Goal: Information Seeking & Learning: Find specific fact

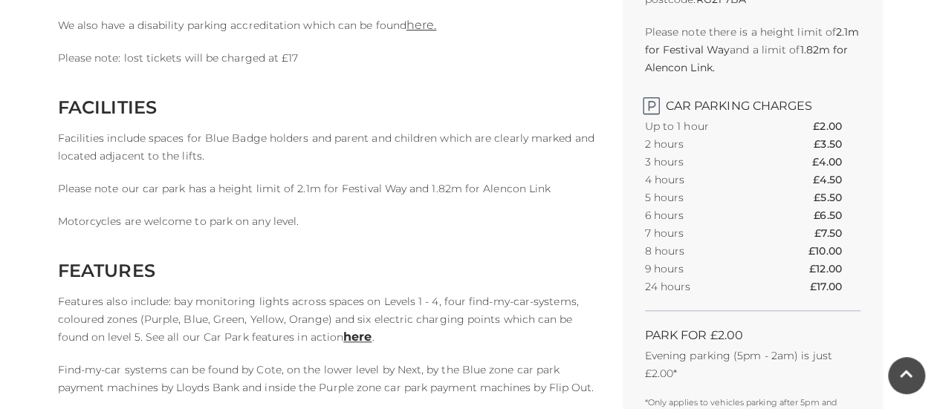
scroll to position [520, 0]
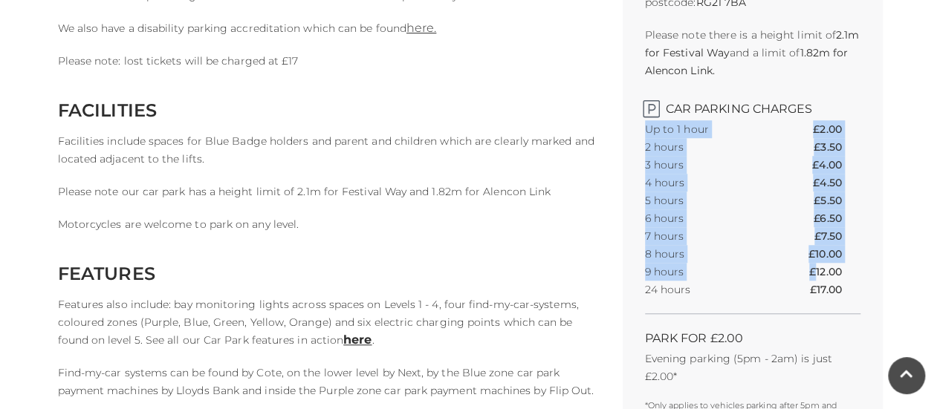
drag, startPoint x: 642, startPoint y: 276, endPoint x: 812, endPoint y: 273, distance: 170.1
click at [812, 273] on div "Find our car park To find our car park by sat nav, input this postcode: RG21 7B…" at bounding box center [753, 190] width 260 height 545
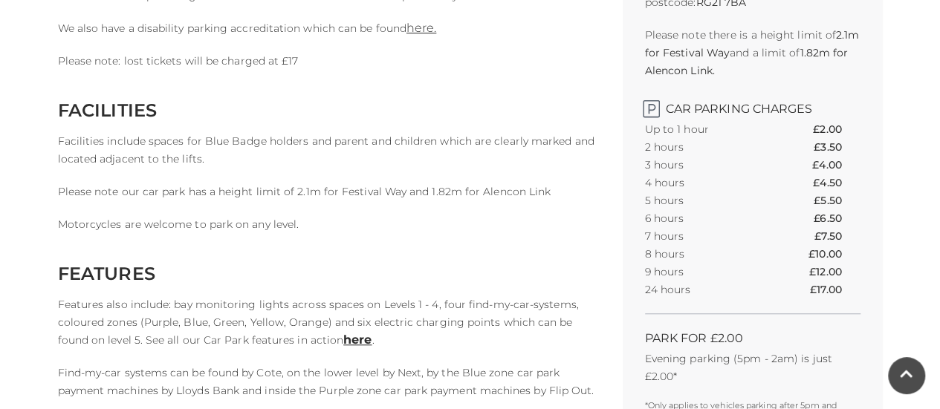
click at [812, 166] on th "£4.00" at bounding box center [836, 165] width 48 height 18
drag, startPoint x: 643, startPoint y: 289, endPoint x: 877, endPoint y: 294, distance: 233.3
click at [877, 294] on div "Find our car park To find our car park by sat nav, input this postcode: RG21 7B…" at bounding box center [753, 190] width 260 height 545
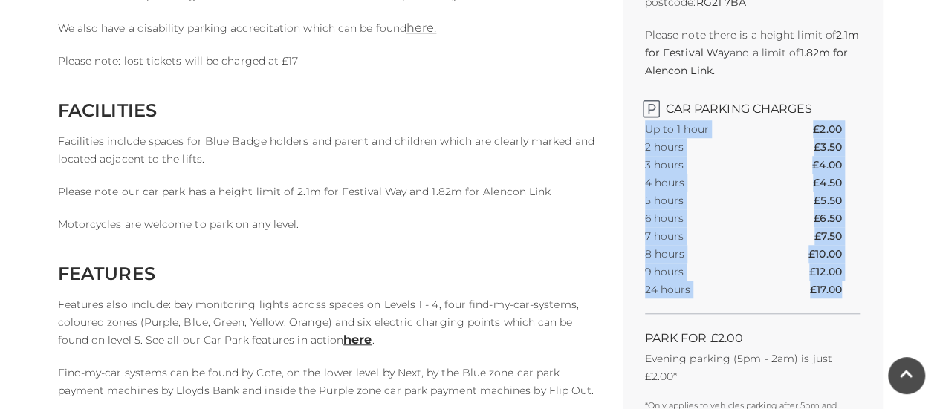
drag, startPoint x: 840, startPoint y: 291, endPoint x: 636, endPoint y: 298, distance: 204.4
click at [636, 298] on div "Find our car park To find our car park by sat nav, input this postcode: RG21 7B…" at bounding box center [753, 190] width 260 height 545
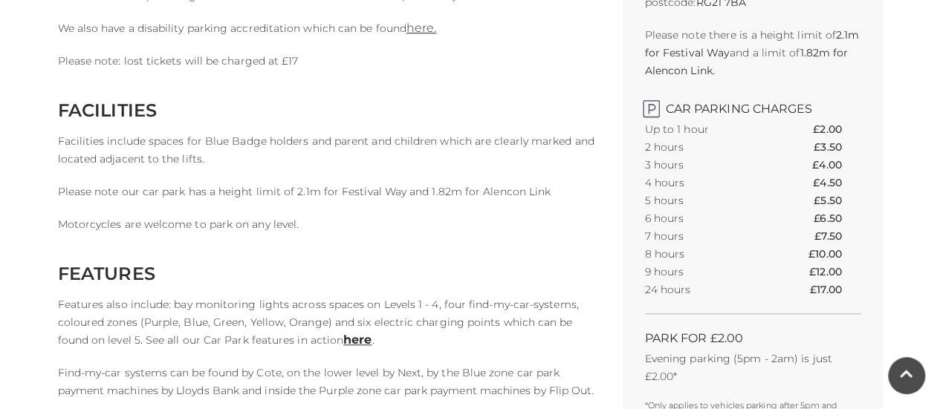
click at [588, 344] on p "Features also include: bay monitoring lights across spaces on Levels 1 - 4, fou…" at bounding box center [329, 322] width 542 height 53
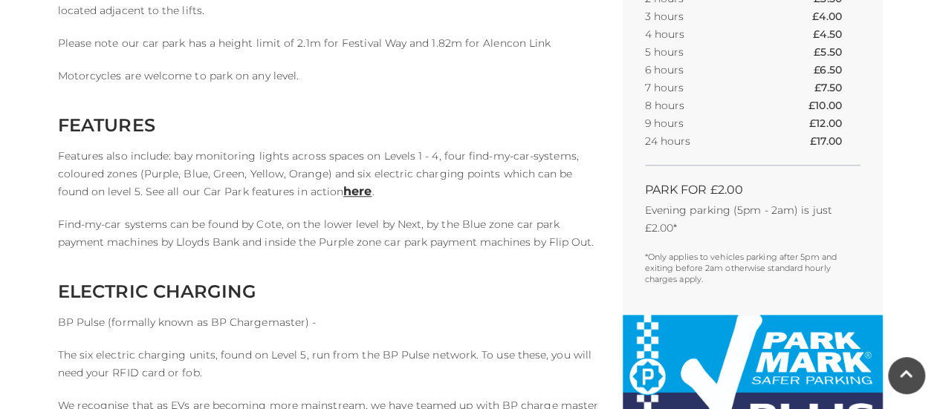
scroll to position [594, 0]
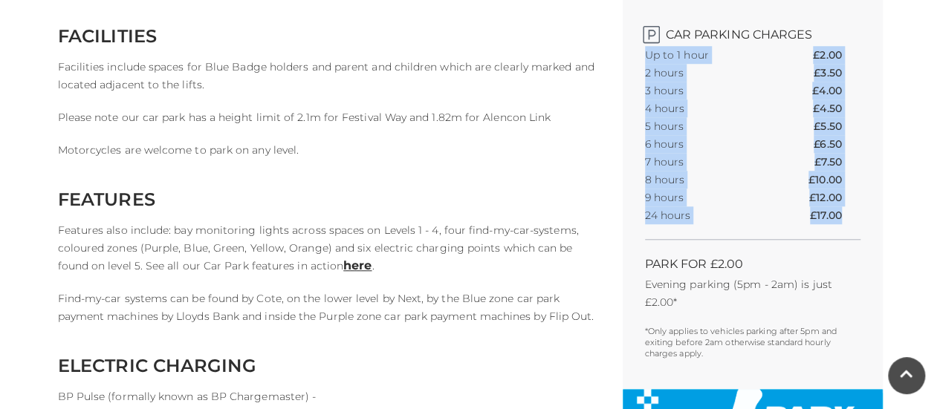
drag, startPoint x: 634, startPoint y: 223, endPoint x: 848, endPoint y: 226, distance: 214.7
click at [848, 226] on div "Find our car park To find our car park by sat nav, input this postcode: RG21 7B…" at bounding box center [753, 116] width 260 height 545
drag, startPoint x: 848, startPoint y: 221, endPoint x: 638, endPoint y: 220, distance: 209.5
click at [638, 220] on div "Find our car park To find our car park by sat nav, input this postcode: RG21 7B…" at bounding box center [753, 116] width 260 height 545
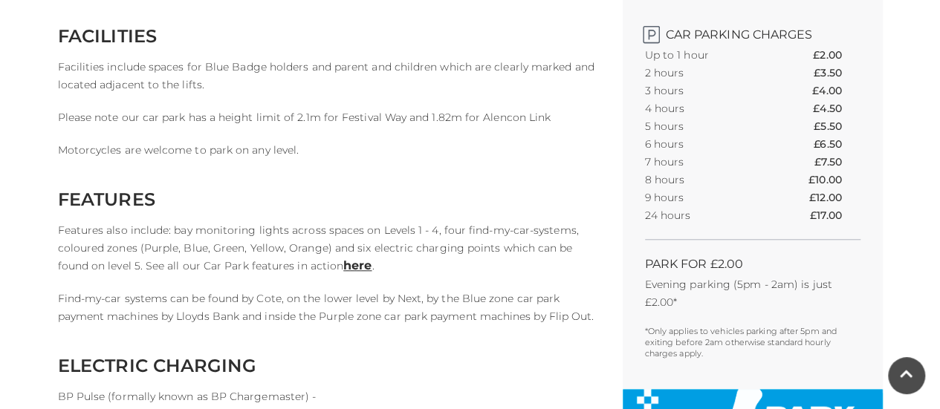
click at [582, 222] on p "Features also include: bay monitoring lights across spaces on Levels 1 - 4, fou…" at bounding box center [329, 247] width 542 height 53
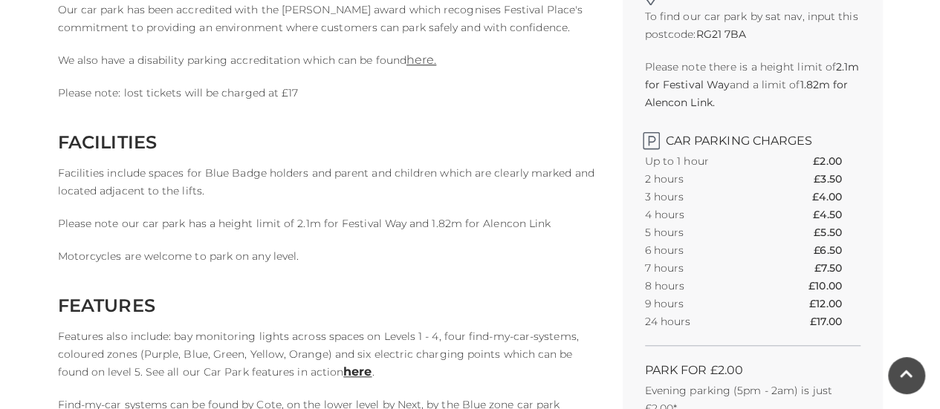
scroll to position [520, 0]
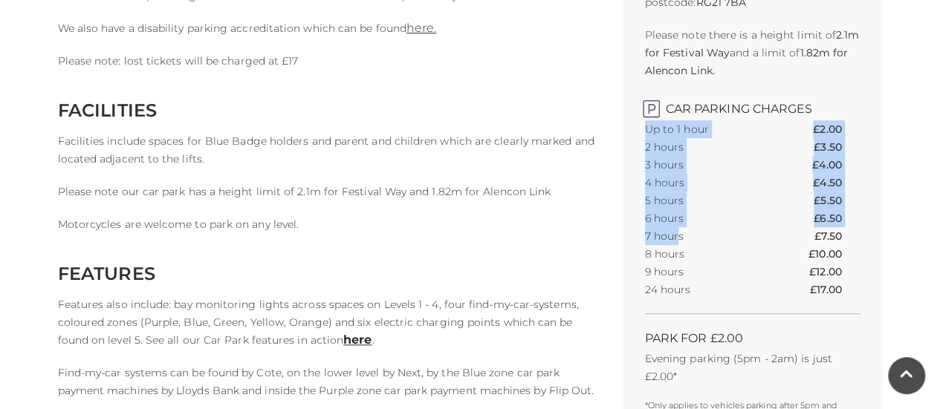
drag, startPoint x: 640, startPoint y: 234, endPoint x: 680, endPoint y: 231, distance: 40.2
click at [680, 231] on div "Find our car park To find our car park by sat nav, input this postcode: RG21 7B…" at bounding box center [753, 190] width 260 height 545
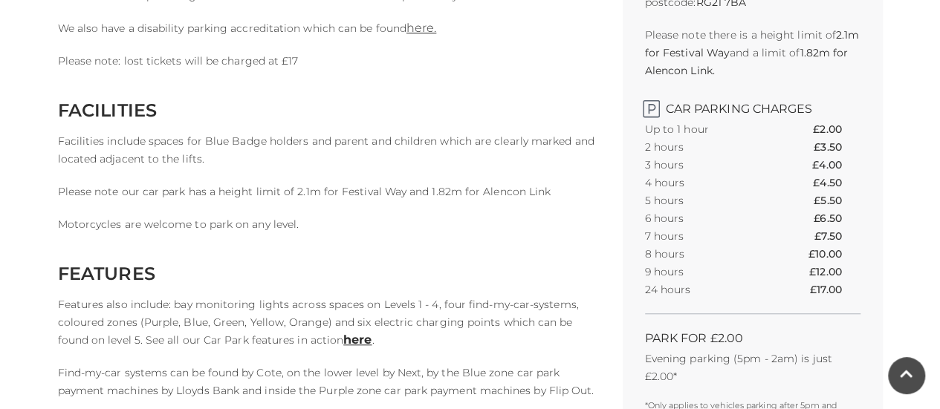
click at [530, 320] on p "Features also include: bay monitoring lights across spaces on Levels 1 - 4, fou…" at bounding box center [329, 322] width 542 height 53
drag, startPoint x: 690, startPoint y: 295, endPoint x: 847, endPoint y: 275, distance: 158.0
click at [847, 275] on tbody "Up to 1 hour £2.00 2 hours £3.50 3 hours £4.00 4 hours £4.50 5 hours £5.50 6 ho…" at bounding box center [752, 209] width 215 height 178
click at [875, 293] on div "Find our car park To find our car park by sat nav, input this postcode: RG21 7B…" at bounding box center [753, 190] width 260 height 545
click at [437, 137] on p "Facilities include spaces for Blue Badge holders and parent and children which …" at bounding box center [329, 150] width 542 height 36
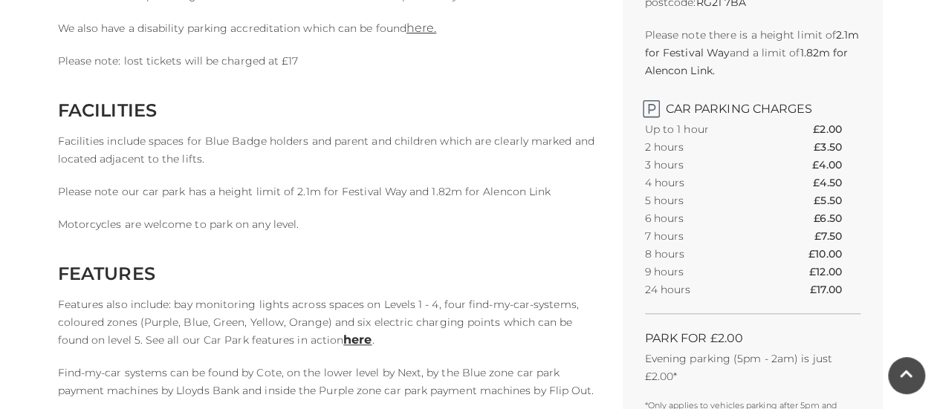
scroll to position [149, 0]
